Goal: Information Seeking & Learning: Find specific fact

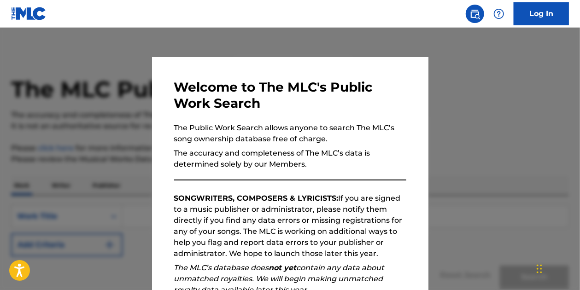
click at [488, 84] on div at bounding box center [290, 173] width 580 height 290
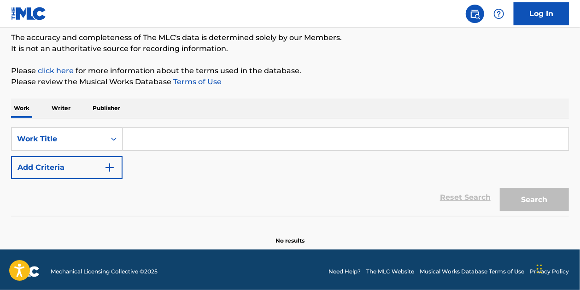
scroll to position [81, 0]
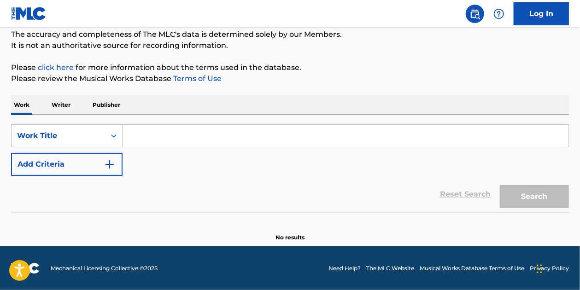
click at [175, 135] on input "Search Form" at bounding box center [345, 136] width 446 height 22
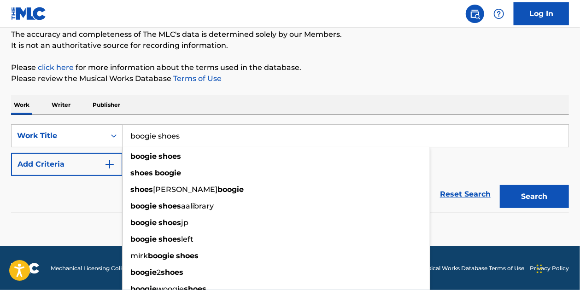
type input "boogie shoes"
click at [499, 185] on button "Search" at bounding box center [533, 196] width 69 height 23
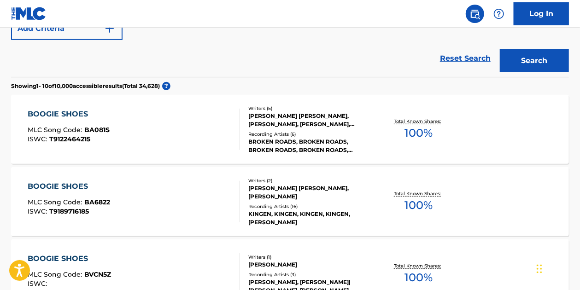
scroll to position [219, 0]
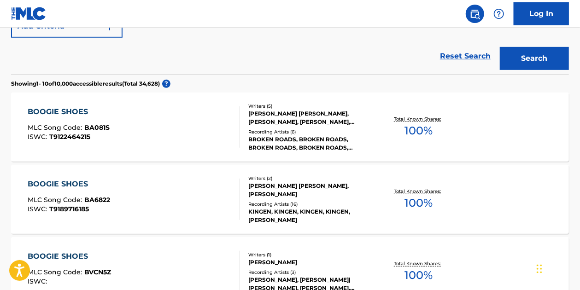
click at [64, 111] on div "BOOGIE SHOES" at bounding box center [69, 111] width 82 height 11
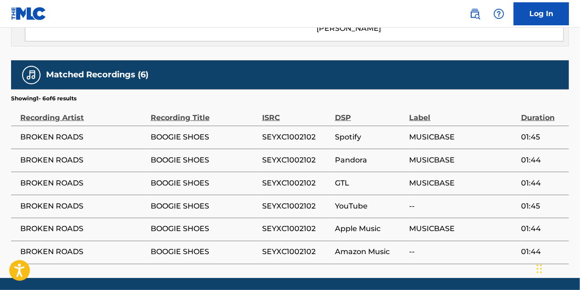
scroll to position [645, 0]
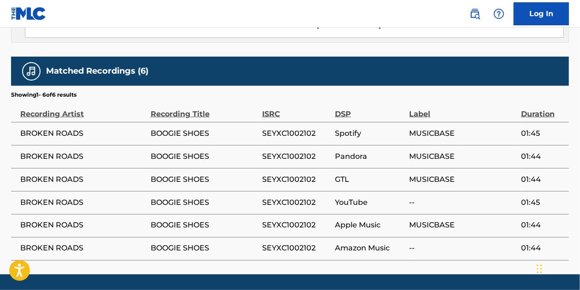
scroll to position [243, 0]
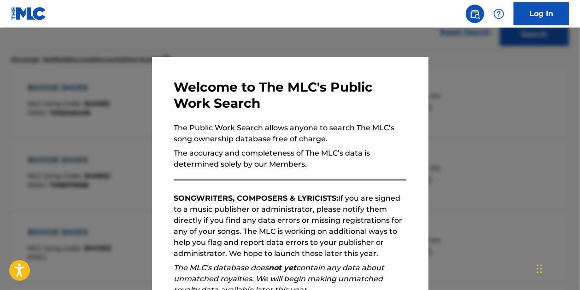
click at [112, 66] on div at bounding box center [290, 173] width 580 height 290
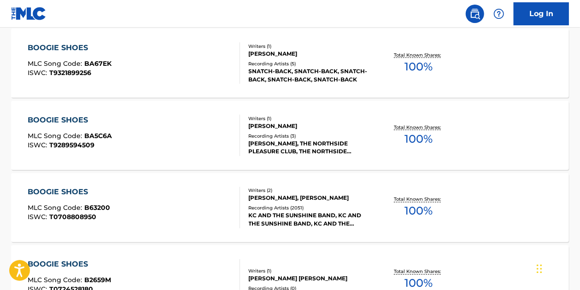
scroll to position [703, 0]
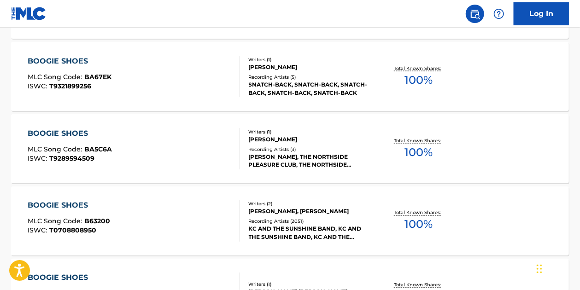
click at [166, 210] on div "BOOGIE SHOES MLC Song Code : B63200 ISWC : T0708808950" at bounding box center [134, 220] width 212 height 41
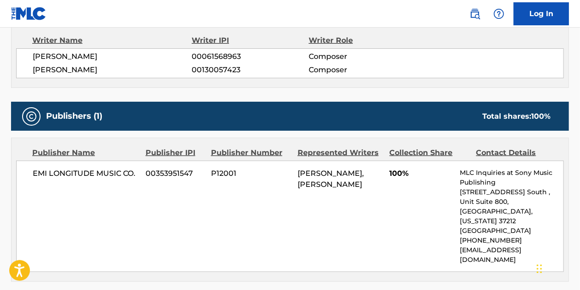
scroll to position [368, 0]
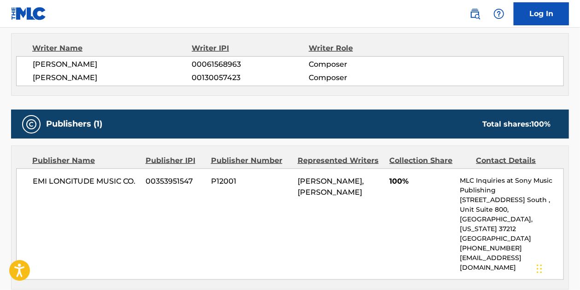
scroll to position [727, 0]
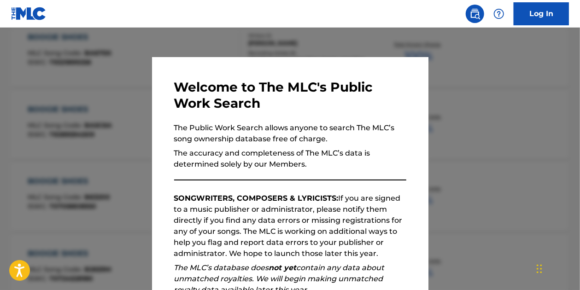
click at [79, 54] on div at bounding box center [290, 173] width 580 height 290
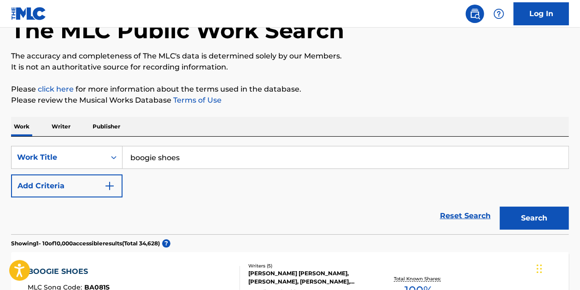
scroll to position [92, 0]
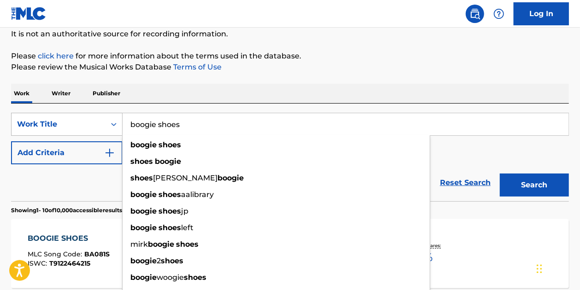
drag, startPoint x: 186, startPoint y: 128, endPoint x: 68, endPoint y: 124, distance: 117.9
click at [68, 124] on div "SearchWithCriteria3c331662-5995-4e9f-9c27-5beecf55d170 Work Title boogie shoes …" at bounding box center [290, 124] width 558 height 23
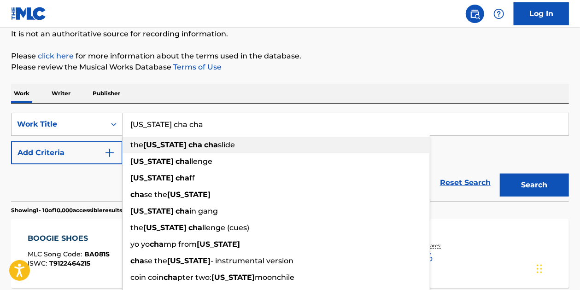
click at [143, 147] on span "the" at bounding box center [136, 144] width 13 height 9
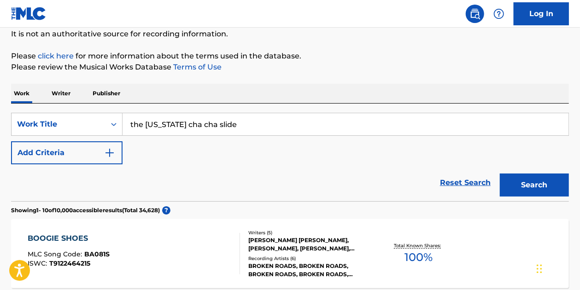
click at [160, 122] on input "the [US_STATE] cha cha slide" at bounding box center [345, 124] width 446 height 22
click at [168, 125] on input "the [US_STATE] cha cha slide" at bounding box center [345, 124] width 446 height 22
drag, startPoint x: 260, startPoint y: 128, endPoint x: 271, endPoint y: 131, distance: 11.6
click at [260, 128] on input "the missisippi cha cha slide" at bounding box center [345, 124] width 446 height 22
type input "the missisippi cha cha slide"
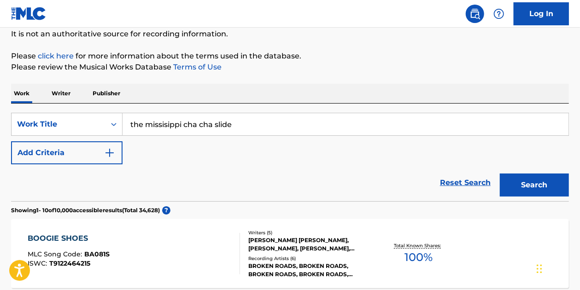
click at [522, 188] on button "Search" at bounding box center [533, 185] width 69 height 23
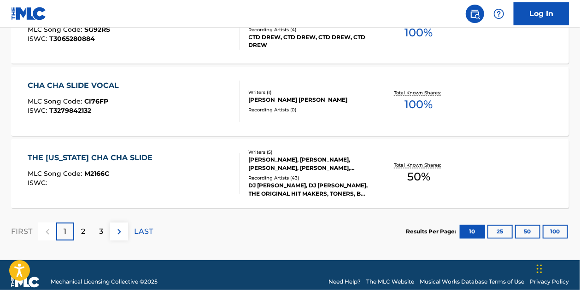
scroll to position [836, 0]
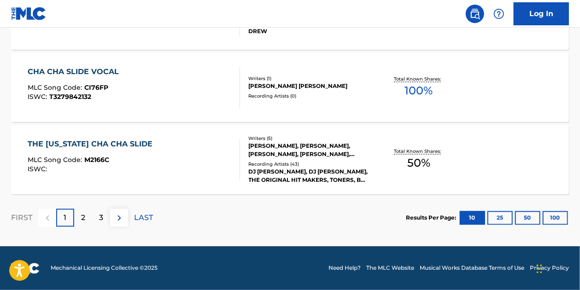
click at [88, 143] on div "THE [US_STATE] CHA CHA SLIDE" at bounding box center [92, 144] width 129 height 11
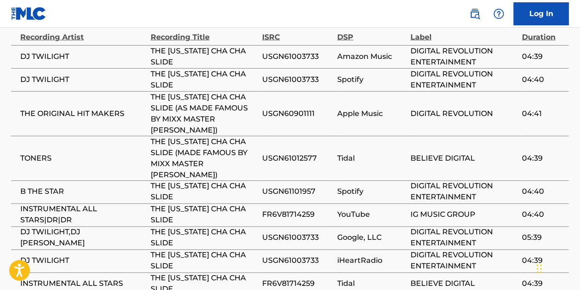
scroll to position [737, 0]
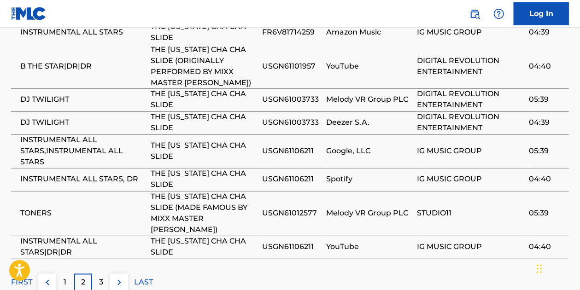
click at [100, 277] on p "3" at bounding box center [101, 282] width 4 height 11
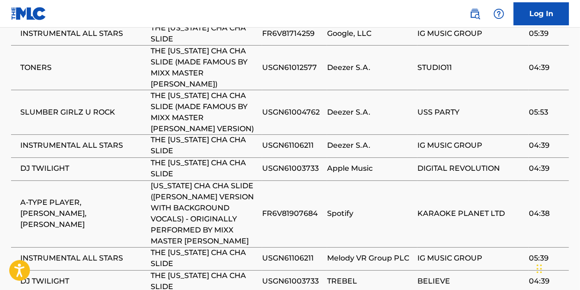
scroll to position [783, 0]
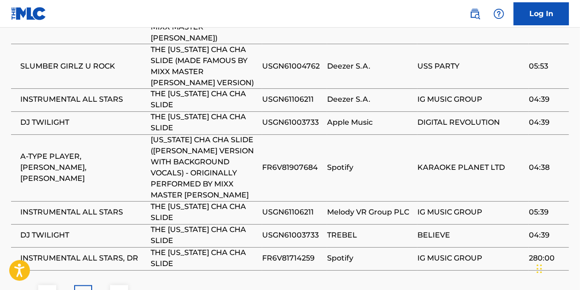
click at [102, 289] on p "4" at bounding box center [101, 294] width 5 height 11
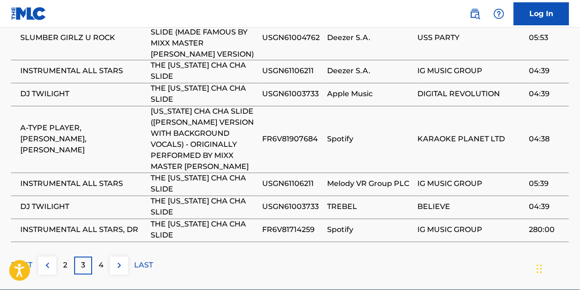
click at [64, 260] on p "2" at bounding box center [65, 265] width 4 height 11
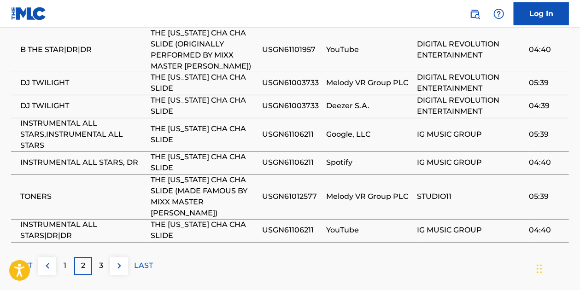
click at [64, 261] on p "1" at bounding box center [65, 266] width 3 height 11
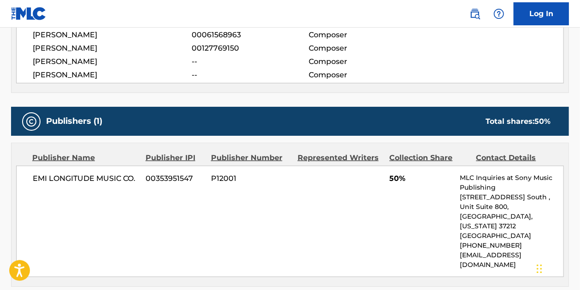
scroll to position [261, 0]
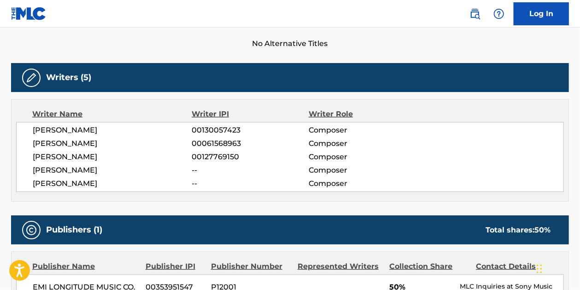
scroll to position [836, 0]
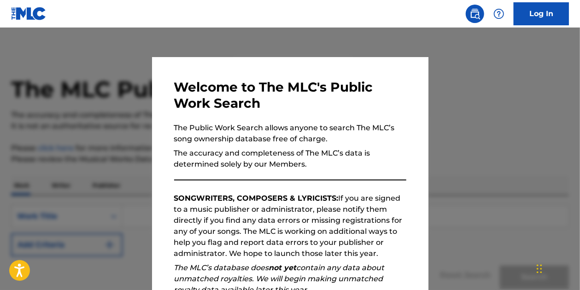
click at [536, 60] on div at bounding box center [290, 173] width 580 height 290
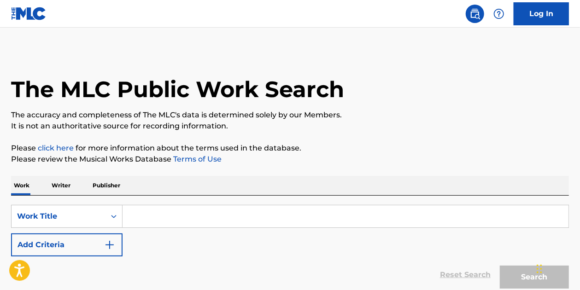
click at [169, 216] on input "Search Form" at bounding box center [345, 216] width 446 height 22
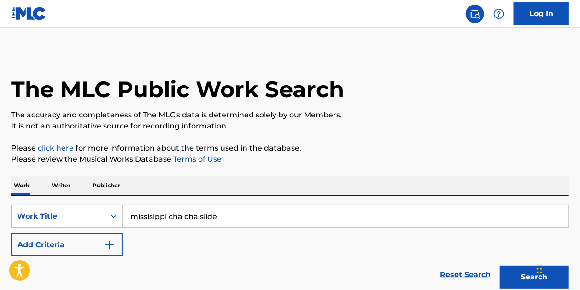
click at [152, 215] on input "missisippi cha cha slide" at bounding box center [345, 216] width 446 height 22
type input "mississippi cha cha slide"
click at [511, 273] on button "Search" at bounding box center [533, 277] width 69 height 23
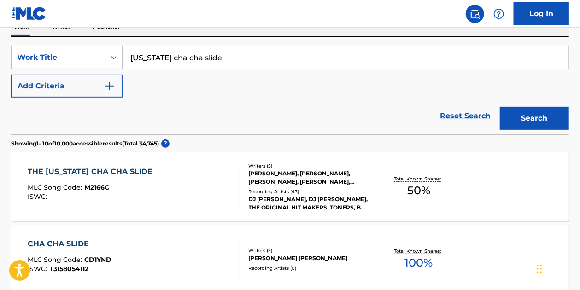
scroll to position [146, 0]
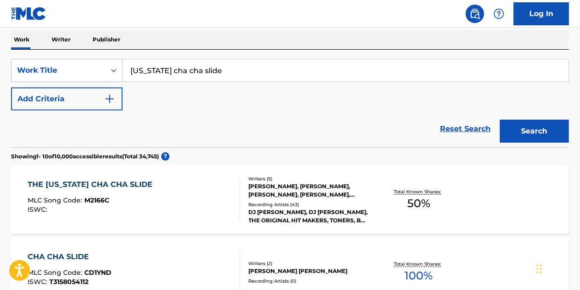
click at [126, 186] on div "THE [US_STATE] CHA CHA SLIDE" at bounding box center [92, 184] width 129 height 11
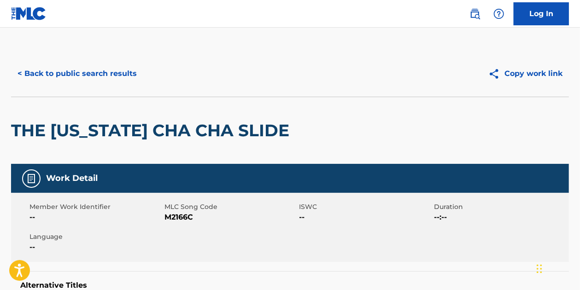
click at [46, 73] on button "< Back to public search results" at bounding box center [77, 73] width 132 height 23
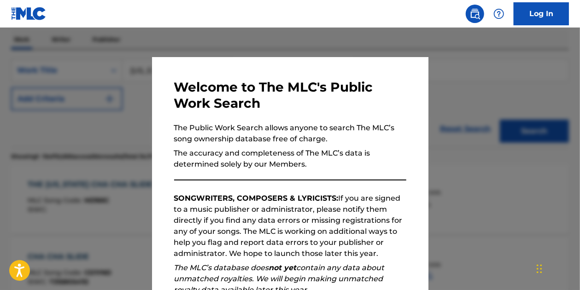
click at [486, 39] on div at bounding box center [290, 173] width 580 height 290
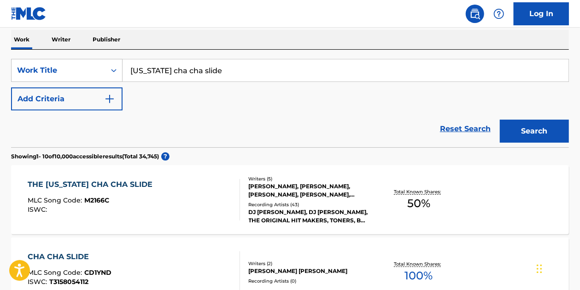
click at [102, 99] on button "Add Criteria" at bounding box center [66, 98] width 111 height 23
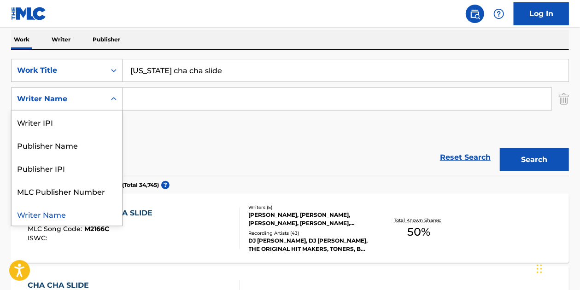
click at [114, 106] on div "Search Form" at bounding box center [113, 99] width 17 height 17
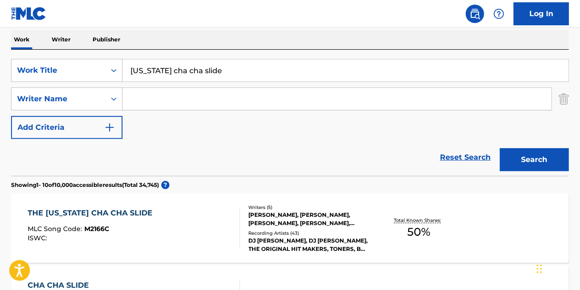
click at [359, 156] on div "Reset Search Search" at bounding box center [290, 157] width 558 height 37
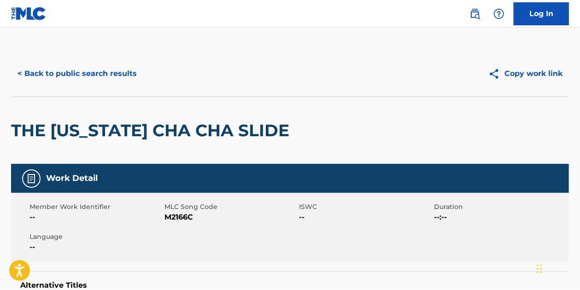
click at [59, 77] on button "< Back to public search results" at bounding box center [77, 73] width 132 height 23
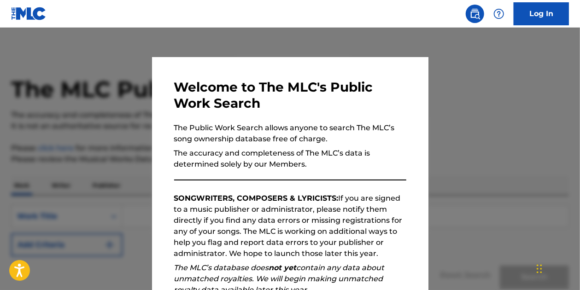
click at [348, 46] on div at bounding box center [290, 173] width 580 height 290
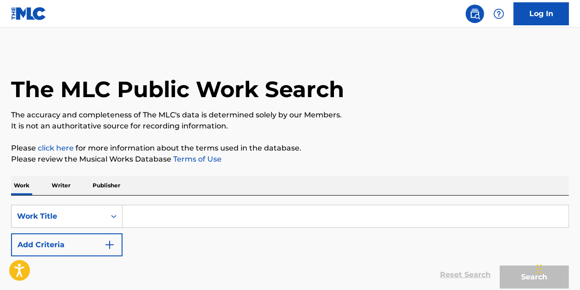
click at [152, 221] on input "Search Form" at bounding box center [345, 216] width 446 height 22
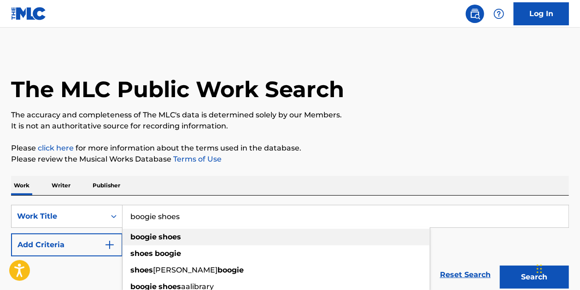
type input "boogie shoes"
click at [182, 238] on div "boogie shoes" at bounding box center [275, 237] width 307 height 17
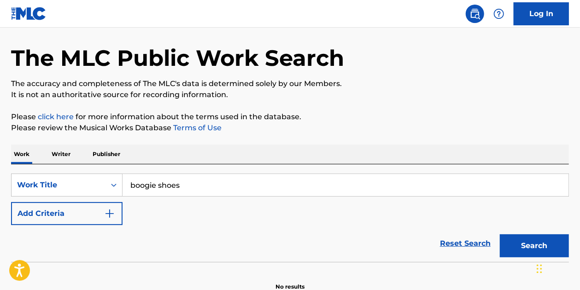
scroll to position [46, 0]
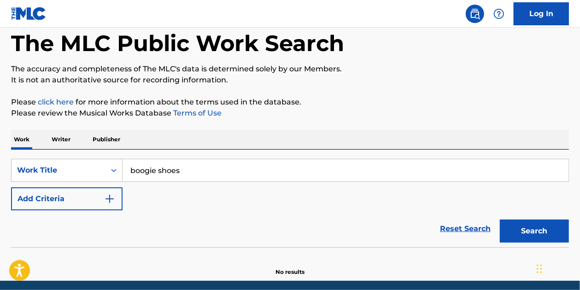
click at [530, 233] on button "Search" at bounding box center [533, 231] width 69 height 23
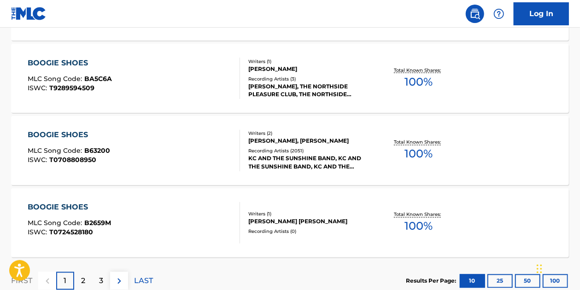
scroll to position [783, 0]
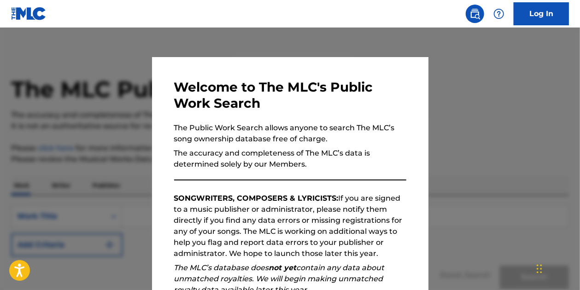
click at [127, 45] on div at bounding box center [290, 173] width 580 height 290
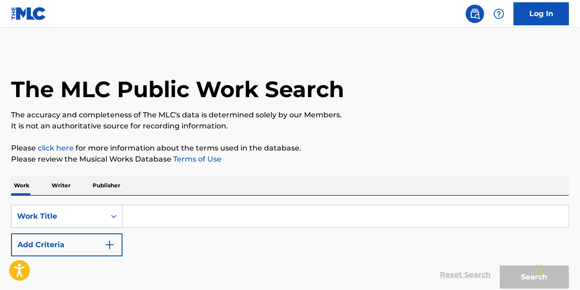
click at [145, 219] on input "Search Form" at bounding box center [345, 216] width 446 height 22
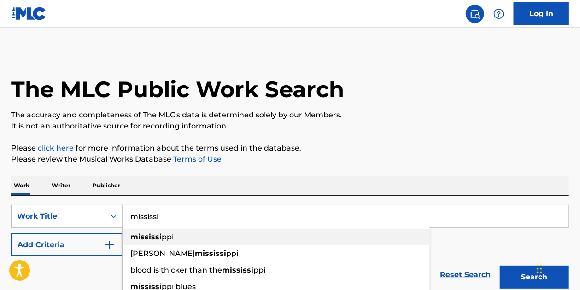
click at [159, 237] on strong "mississi" at bounding box center [145, 236] width 31 height 9
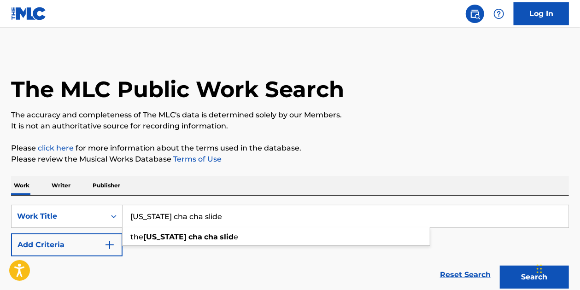
type input "mississippi cha cha slide"
click at [499, 266] on button "Search" at bounding box center [533, 277] width 69 height 23
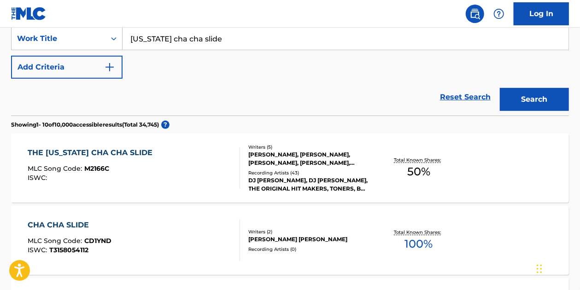
scroll to position [230, 0]
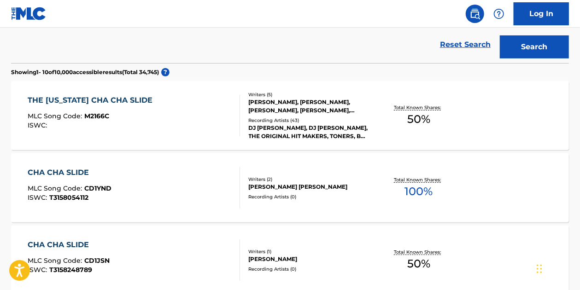
click at [145, 111] on div "THE MISSISSIPPI CHA CHA SLIDE MLC Song Code : M2166C ISWC :" at bounding box center [92, 115] width 129 height 41
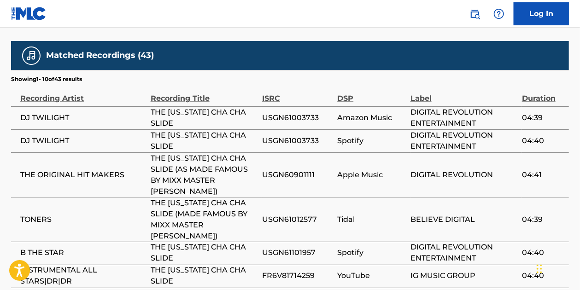
scroll to position [767, 0]
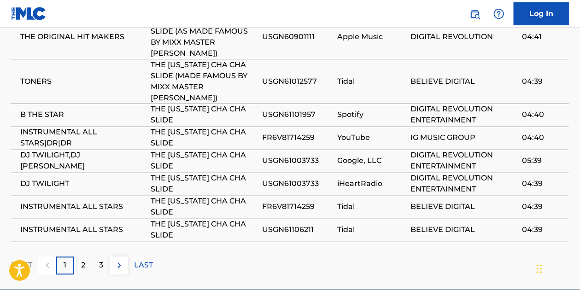
click at [100, 260] on p "3" at bounding box center [101, 265] width 4 height 11
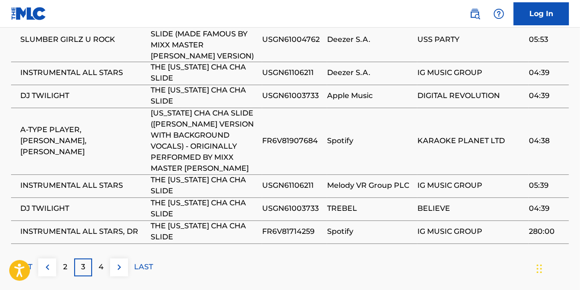
scroll to position [811, 0]
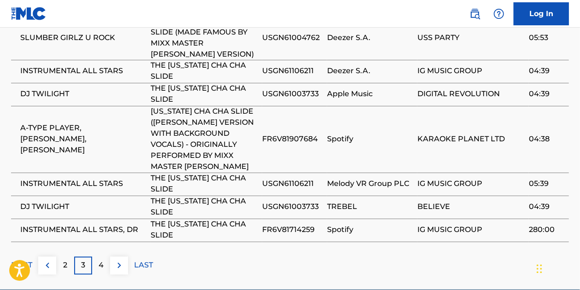
click at [100, 260] on p "4" at bounding box center [101, 265] width 5 height 11
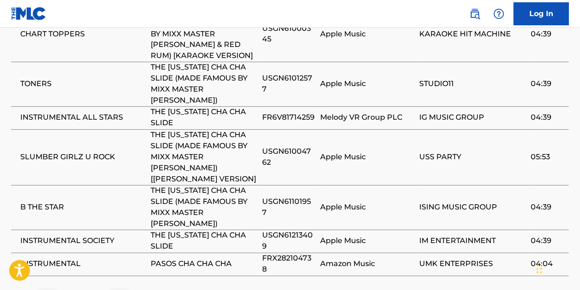
scroll to position [832, 0]
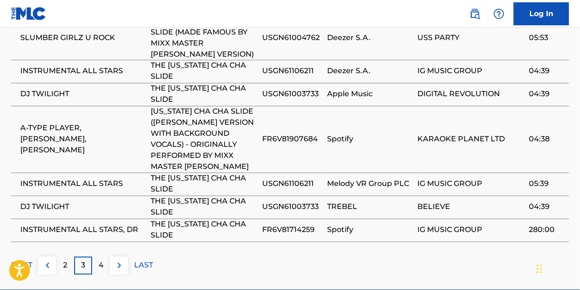
click at [66, 260] on p "2" at bounding box center [65, 265] width 4 height 11
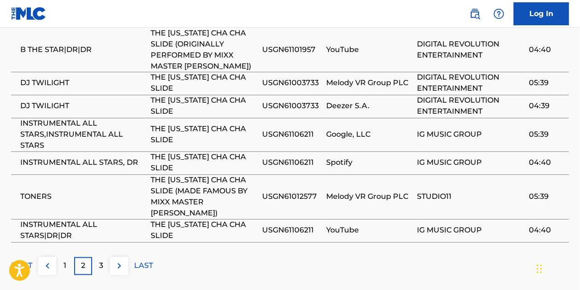
click at [66, 261] on p "1" at bounding box center [65, 266] width 3 height 11
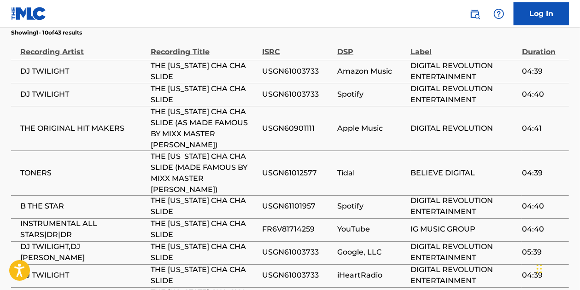
scroll to position [767, 0]
